Goal: Navigation & Orientation: Go to known website

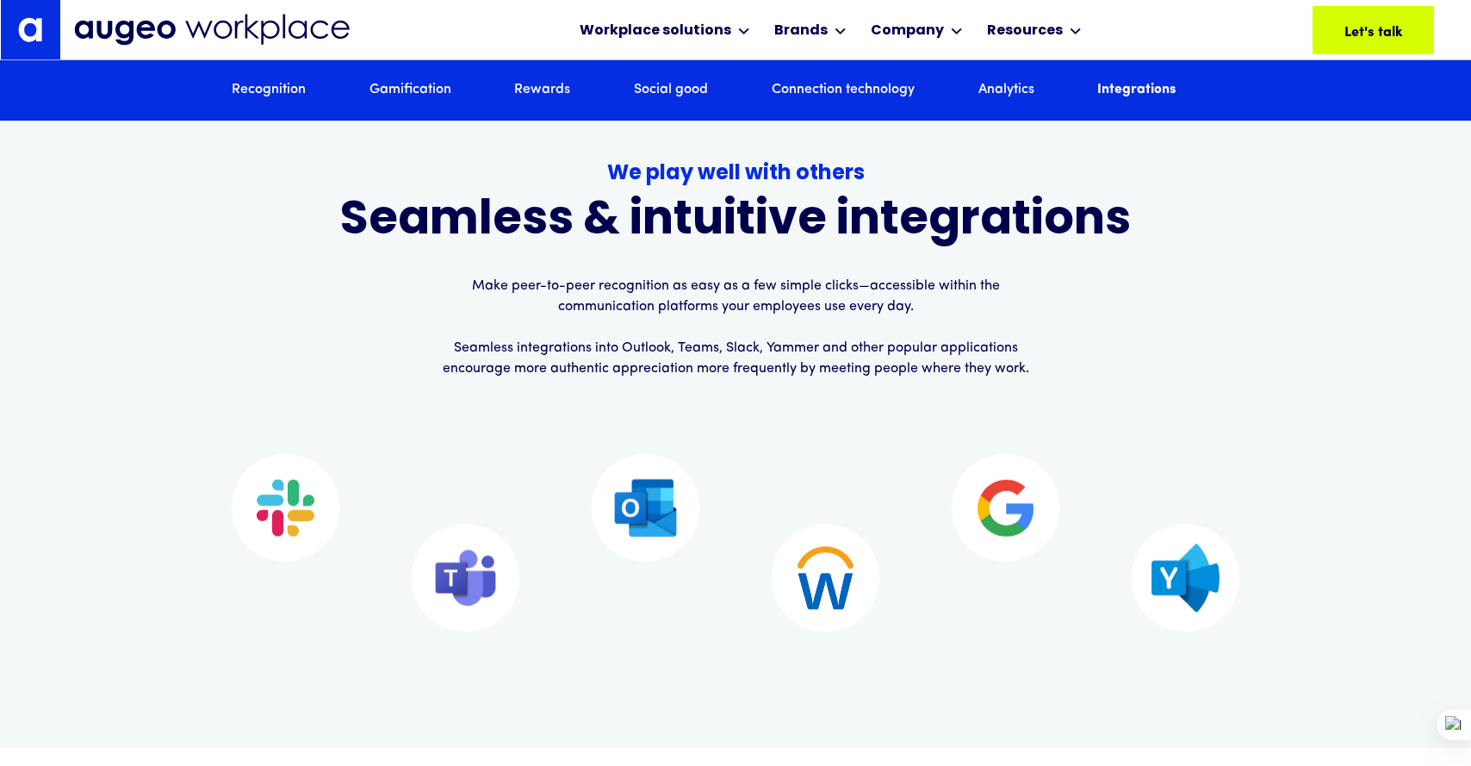
scroll to position [10552, 0]
click at [554, 349] on p "Make peer-to-peer recognition as easy as a few simple clicks—accessible within …" at bounding box center [735, 327] width 593 height 103
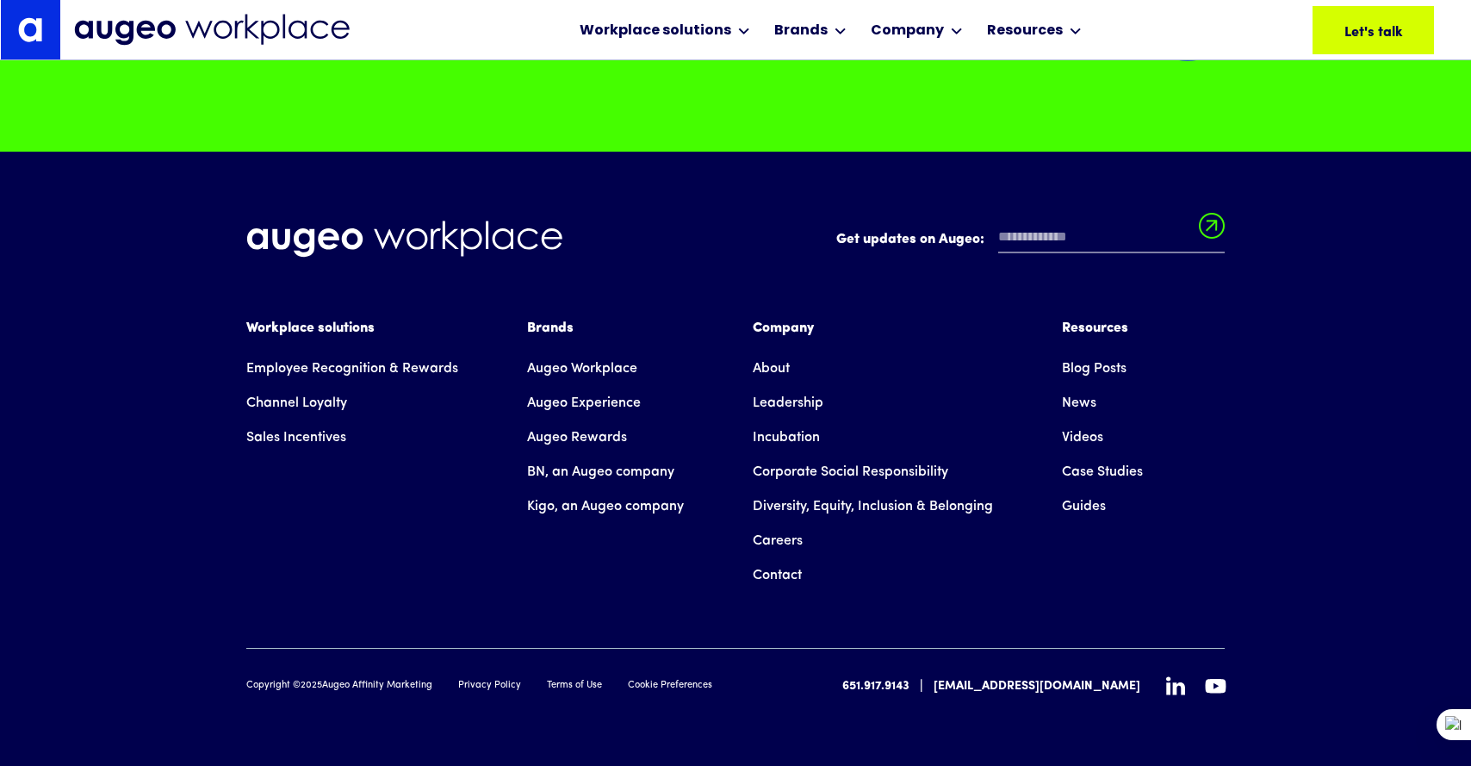
scroll to position [12470, 0]
click at [578, 405] on link "Augeo Experience" at bounding box center [584, 403] width 114 height 34
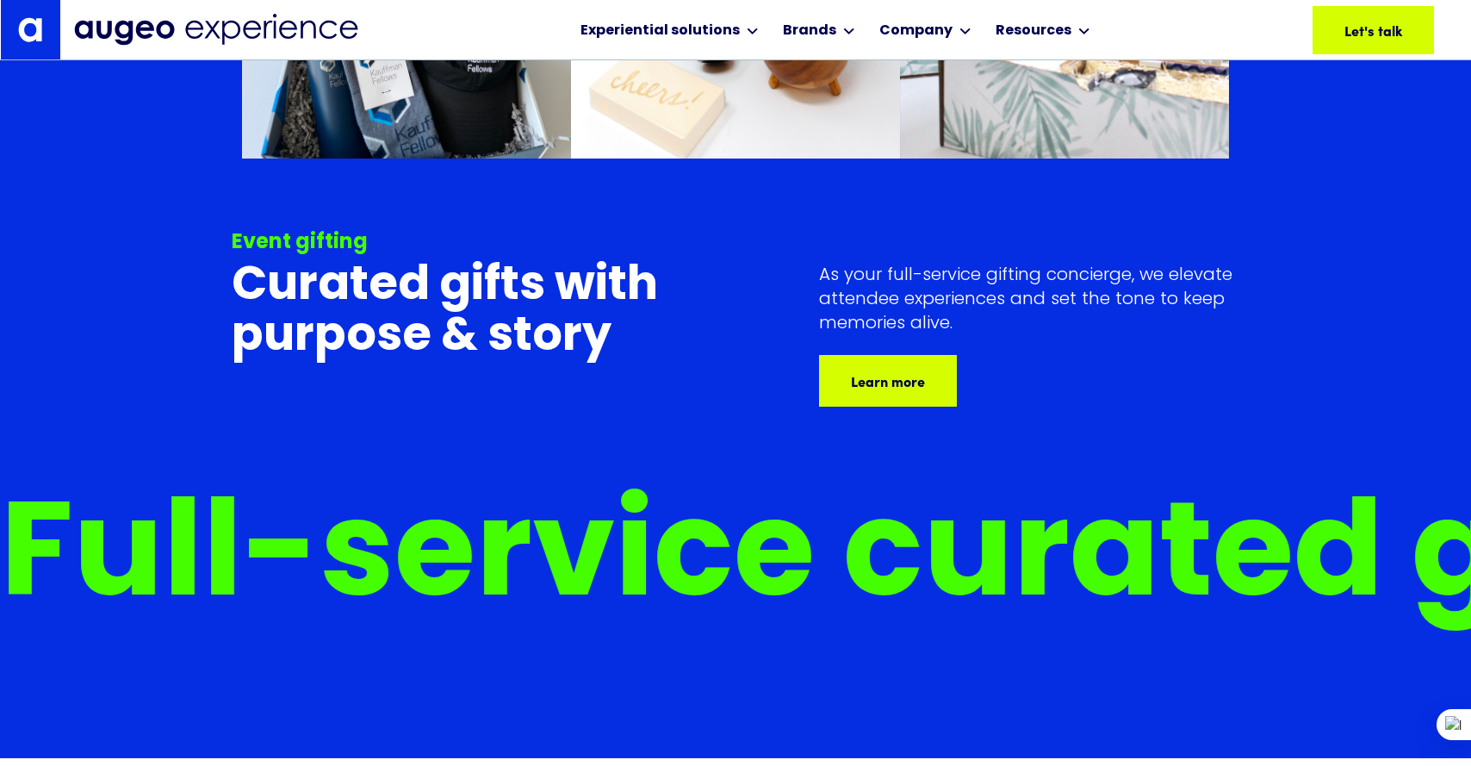
scroll to position [8629, 0]
